Goal: Task Accomplishment & Management: Manage account settings

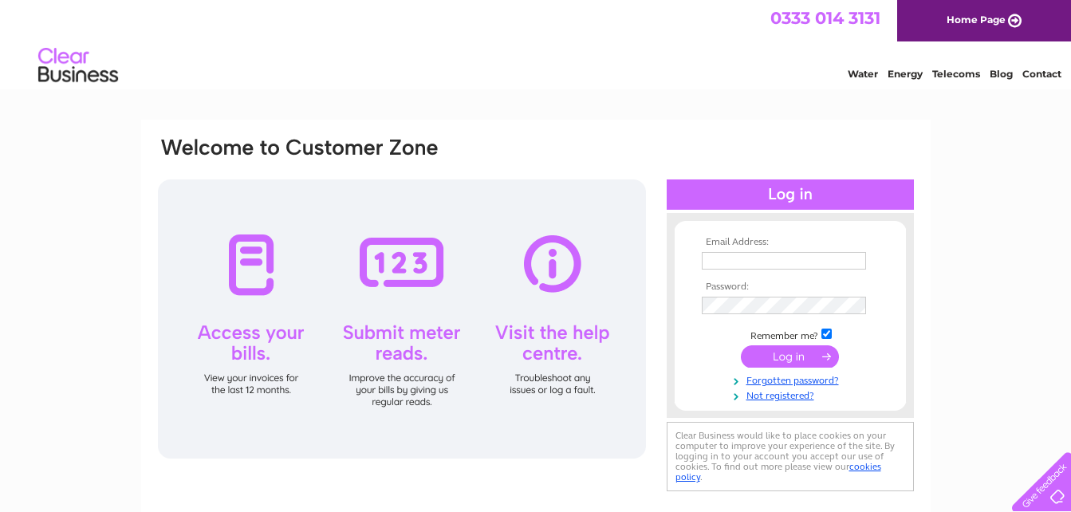
type input "parkersdunbar@gmail.com"
click at [797, 355] on input "submit" at bounding box center [790, 356] width 98 height 22
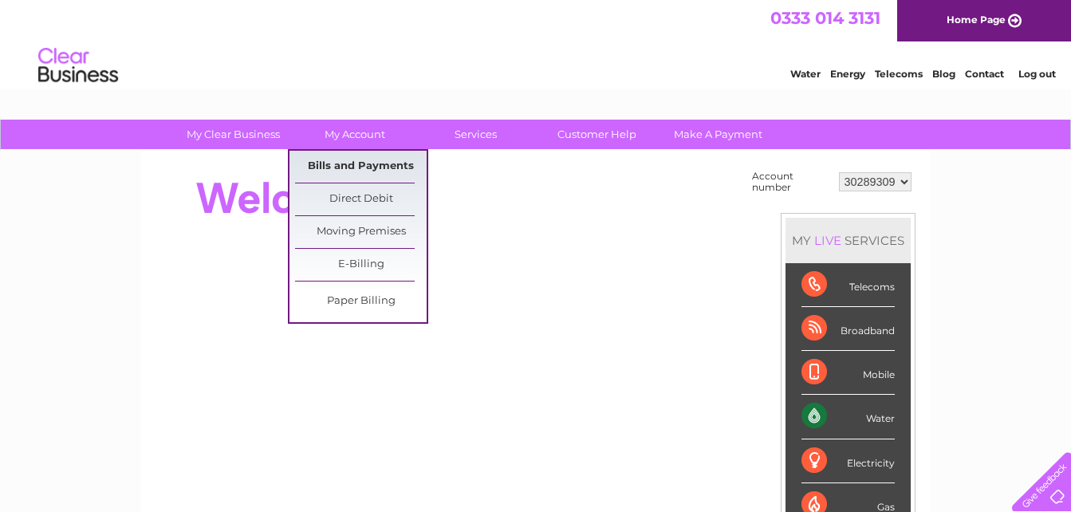
click at [349, 163] on link "Bills and Payments" at bounding box center [361, 167] width 132 height 32
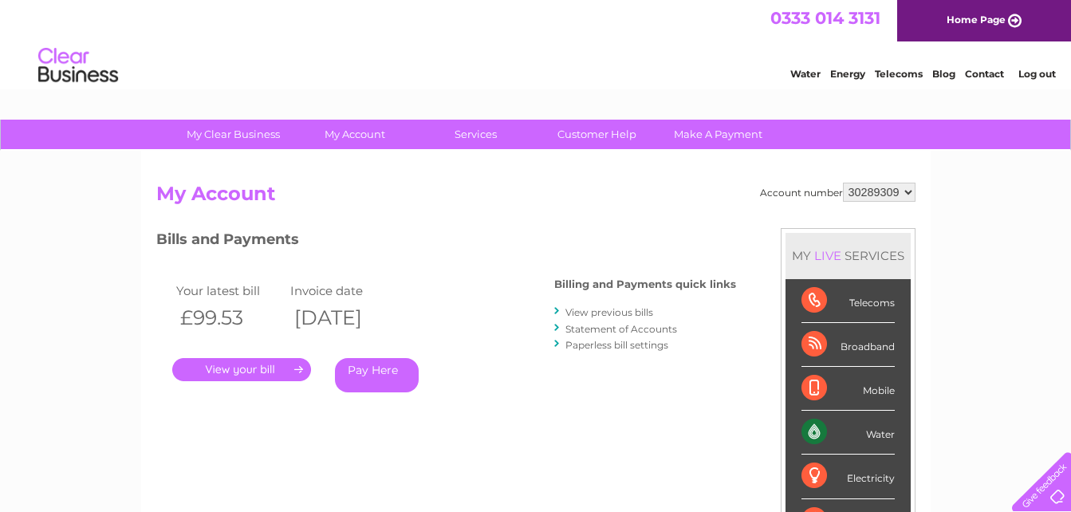
click at [275, 374] on link "." at bounding box center [241, 369] width 139 height 23
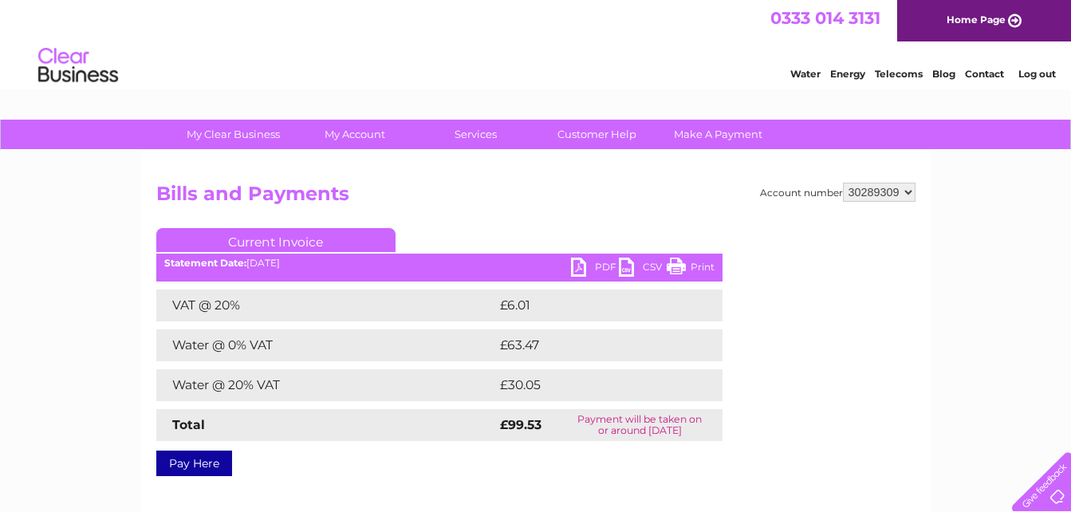
click at [598, 266] on link "PDF" at bounding box center [595, 269] width 48 height 23
